Goal: Transaction & Acquisition: Obtain resource

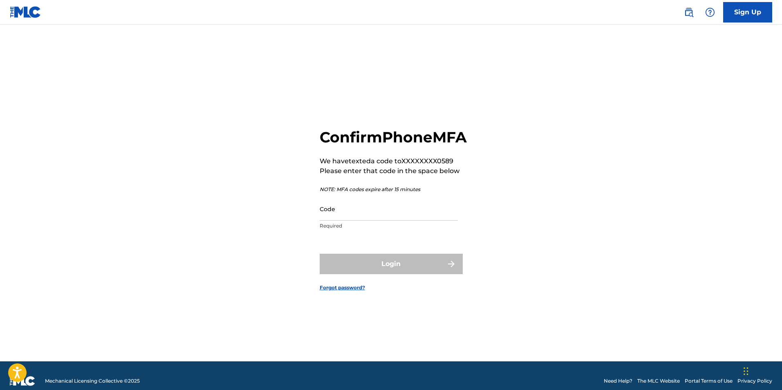
click at [375, 216] on input "Code" at bounding box center [389, 208] width 138 height 23
paste input "764842"
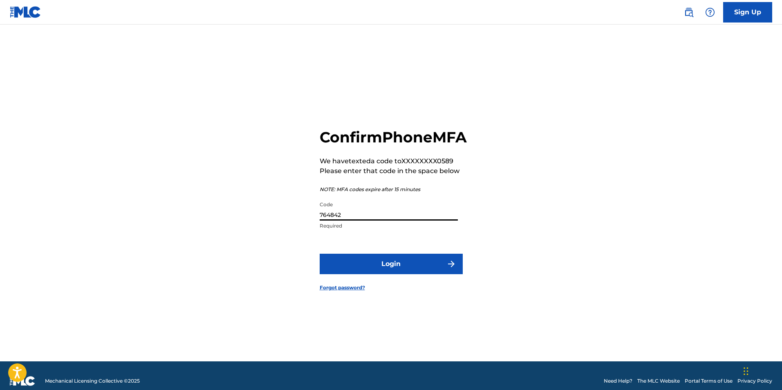
type input "764842"
click at [375, 270] on button "Login" at bounding box center [391, 264] width 143 height 20
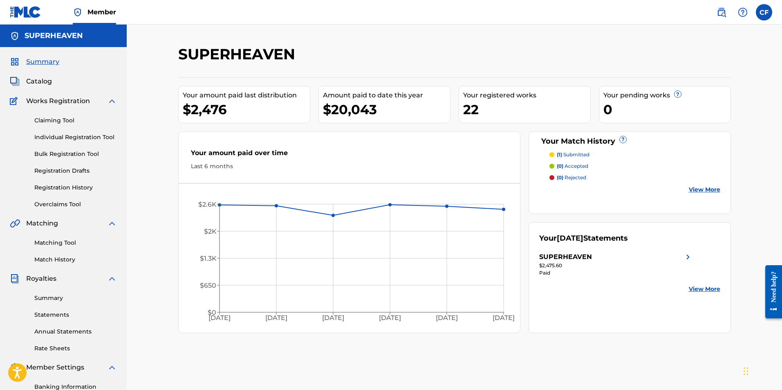
click at [46, 312] on link "Statements" at bounding box center [75, 314] width 83 height 9
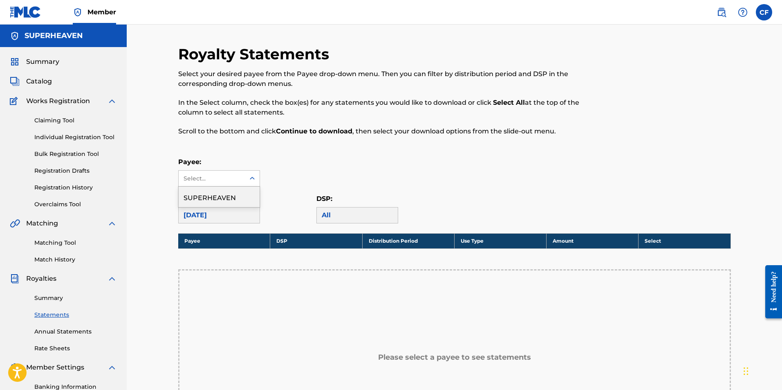
click at [240, 184] on div "Select..." at bounding box center [212, 179] width 66 height 16
click at [234, 195] on div "SUPERHEAVEN" at bounding box center [219, 197] width 81 height 20
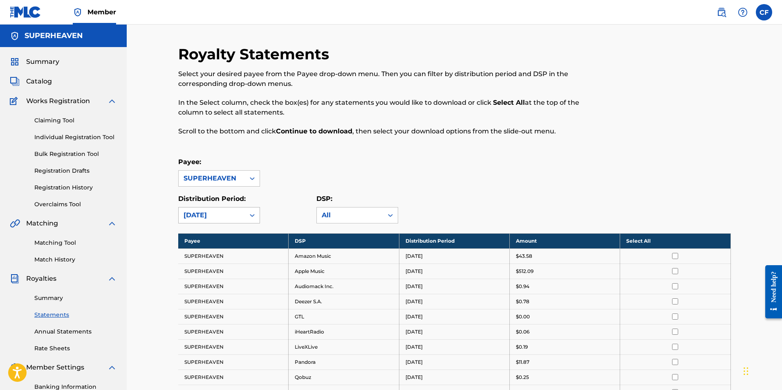
click at [245, 211] on div at bounding box center [252, 215] width 15 height 16
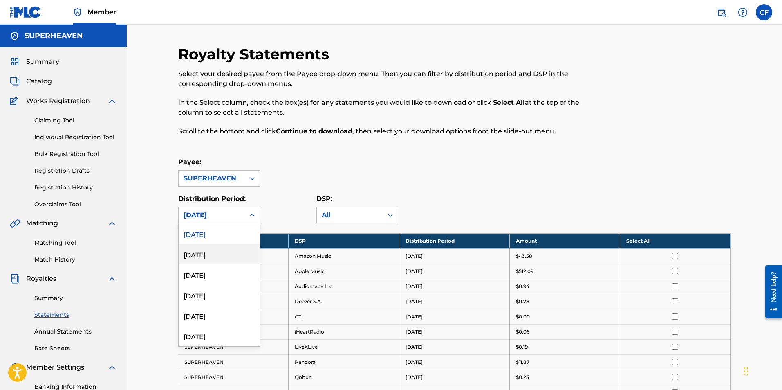
click at [367, 161] on div "Payee: SUPERHEAVEN" at bounding box center [454, 171] width 553 height 29
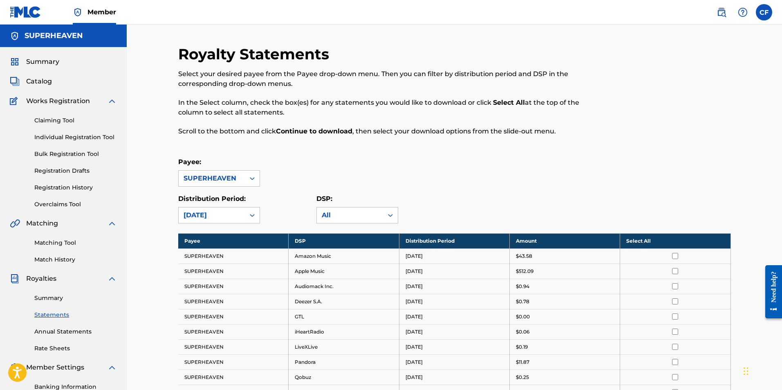
click at [644, 242] on th "Select All" at bounding box center [675, 240] width 110 height 15
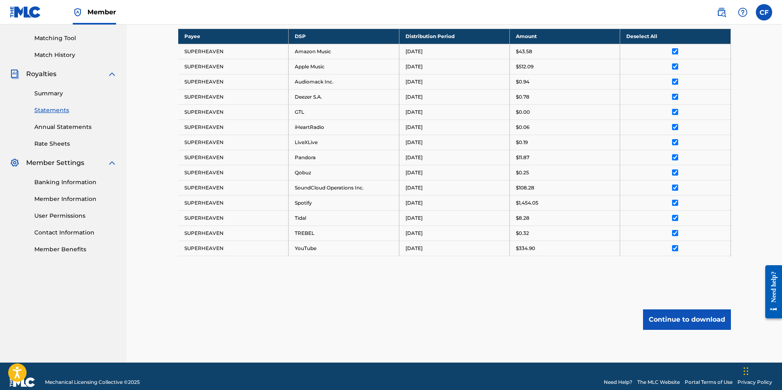
click at [659, 319] on button "Continue to download" at bounding box center [687, 319] width 88 height 20
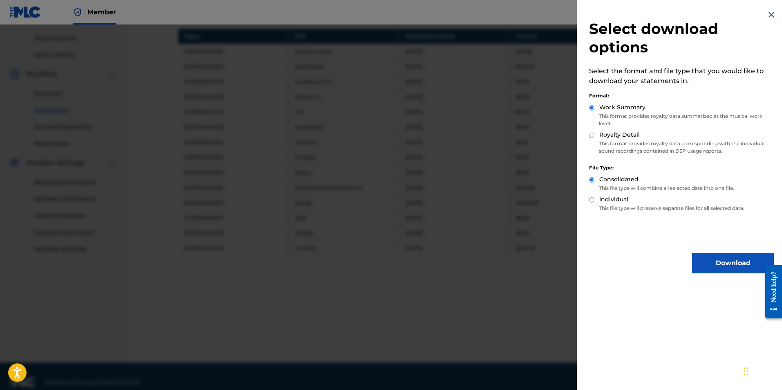
click at [607, 136] on label "Royalty Detail" at bounding box center [620, 134] width 40 height 9
click at [595, 136] on input "Royalty Detail" at bounding box center [591, 135] width 5 height 5
radio input "true"
click at [607, 115] on p "This format provides royalty data summarized at the musical work level." at bounding box center [681, 119] width 185 height 15
click at [606, 103] on label "Work Summary" at bounding box center [623, 107] width 46 height 9
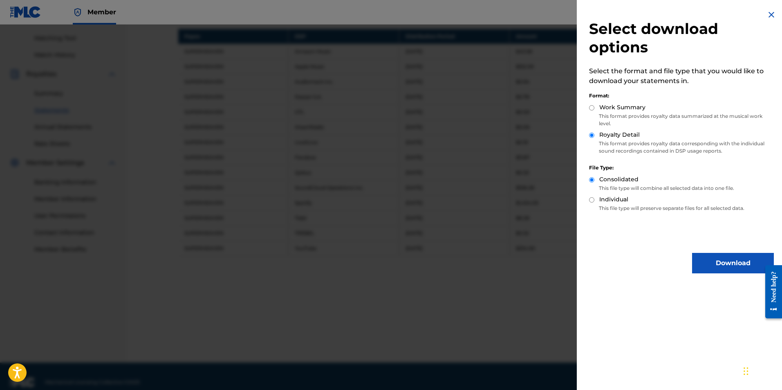
click at [595, 105] on input "Work Summary" at bounding box center [591, 107] width 5 height 5
radio input "true"
click at [717, 266] on button "Download" at bounding box center [733, 263] width 82 height 20
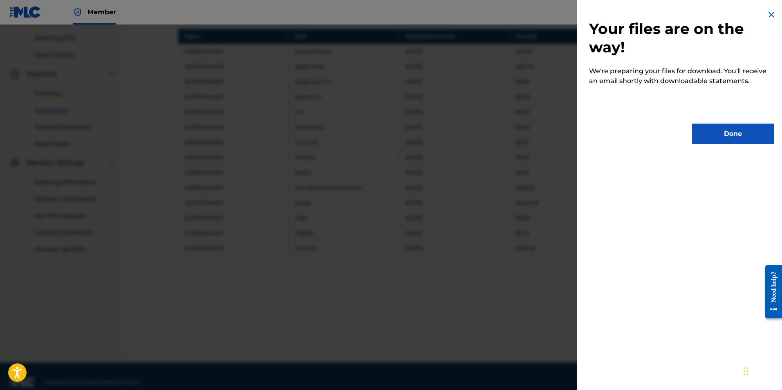
click at [717, 141] on button "Done" at bounding box center [733, 134] width 82 height 20
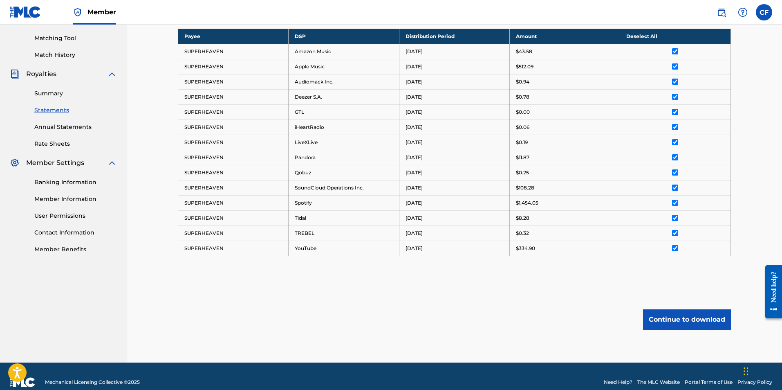
click at [669, 313] on button "Continue to download" at bounding box center [687, 319] width 88 height 20
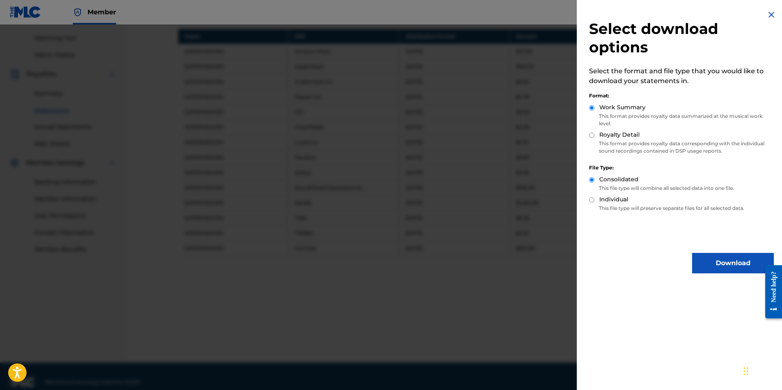
click at [726, 261] on button "Download" at bounding box center [733, 263] width 82 height 20
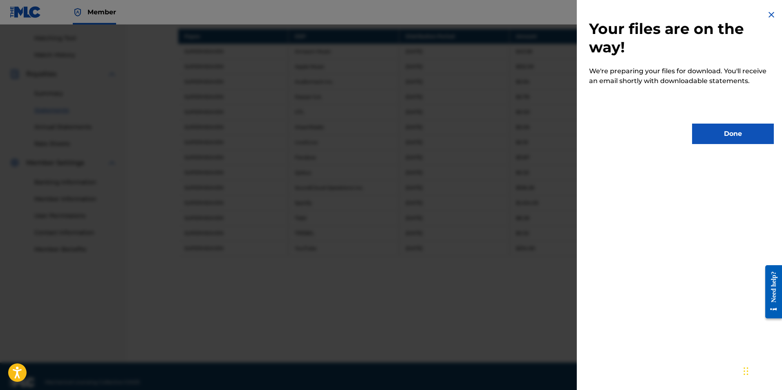
drag, startPoint x: 723, startPoint y: 126, endPoint x: 680, endPoint y: 95, distance: 53.0
click at [722, 126] on button "Done" at bounding box center [733, 134] width 82 height 20
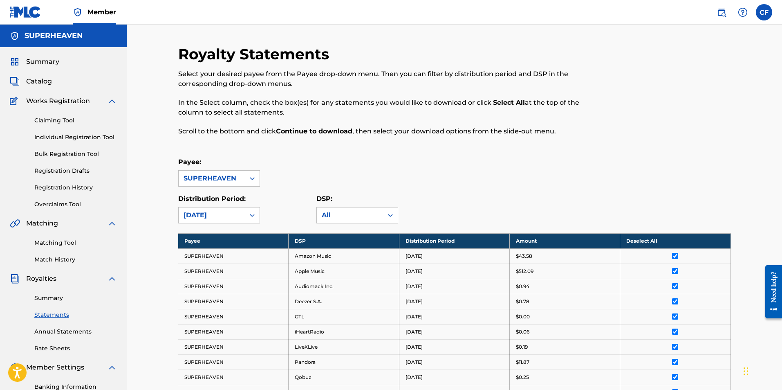
scroll to position [41, 0]
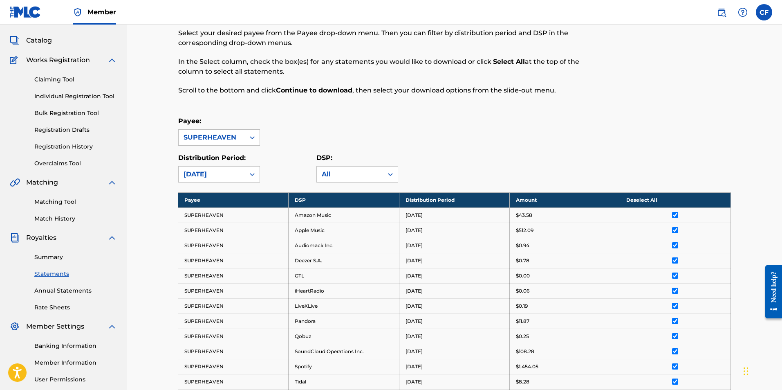
click at [419, 102] on div "Royalty Statements Select your desired payee from the Payee drop-down menu. The…" at bounding box center [391, 54] width 426 height 101
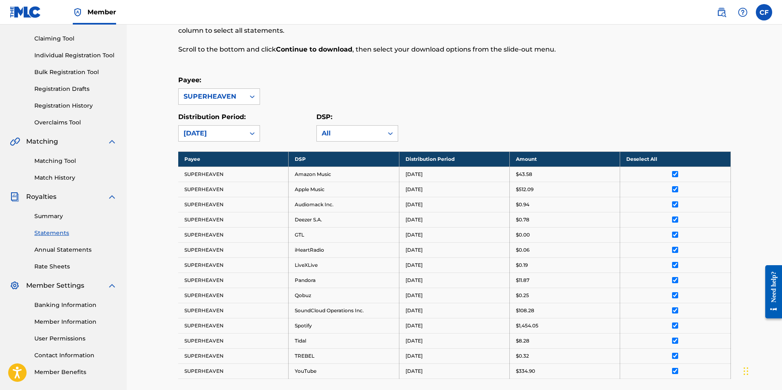
click at [50, 250] on link "Annual Statements" at bounding box center [75, 249] width 83 height 9
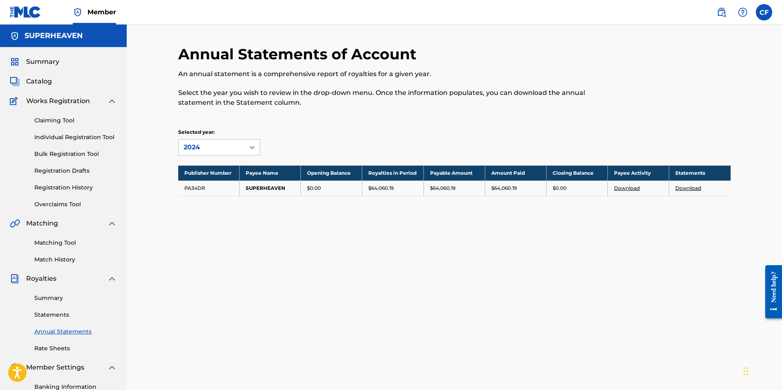
click at [70, 310] on div "Summary Statements Annual Statements Rate Sheets" at bounding box center [63, 317] width 107 height 69
click at [69, 310] on link "Statements" at bounding box center [75, 314] width 83 height 9
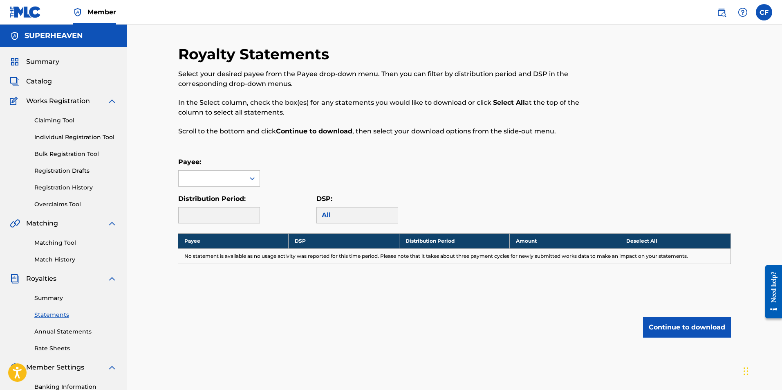
click at [97, 18] on link "Member" at bounding box center [94, 12] width 43 height 24
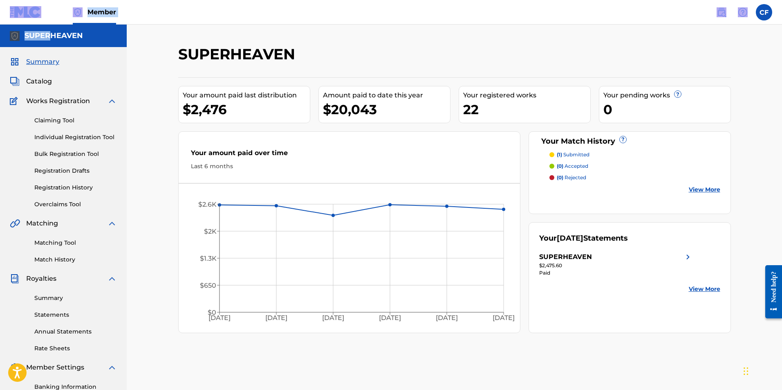
drag, startPoint x: 51, startPoint y: 0, endPoint x: 49, endPoint y: -26, distance: 26.7
click at [49, 0] on html "Accessibility Screen-Reader Guide, Feedback, and Issue Reporting | New window C…" at bounding box center [391, 195] width 782 height 390
